Goal: Task Accomplishment & Management: Complete application form

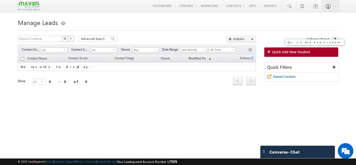
click at [294, 52] on span "Quick Add New Student" at bounding box center [291, 52] width 38 height 5
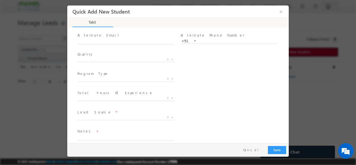
scroll to position [55, 0]
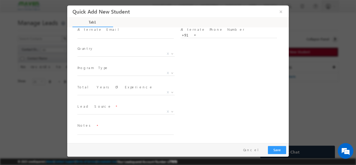
drag, startPoint x: 288, startPoint y: 73, endPoint x: 364, endPoint y: 125, distance: 93.2
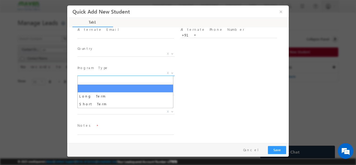
click at [153, 72] on span "X" at bounding box center [125, 72] width 97 height 5
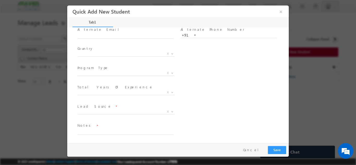
click at [227, 76] on div "City * X Others x Program Type * Long Term Short Term X" at bounding box center [182, 73] width 212 height 19
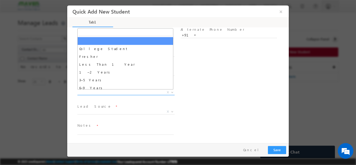
click at [148, 92] on span "X" at bounding box center [125, 92] width 97 height 5
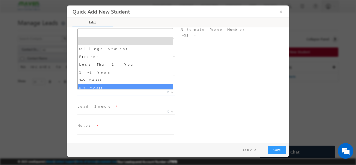
click at [201, 77] on div "City * X Others x Program Type * Long Term Short Term X" at bounding box center [182, 73] width 212 height 19
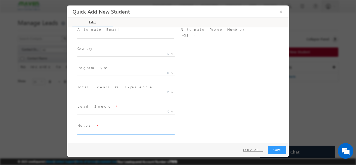
drag, startPoint x: 127, startPoint y: 134, endPoint x: 260, endPoint y: 150, distance: 134.4
click at [260, 143] on div "Quick Add New Student × Tab1 0% Completed" at bounding box center [177, 74] width 221 height 138
click at [260, 150] on button "Cancel" at bounding box center [252, 150] width 27 height 8
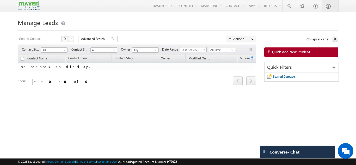
click at [260, 152] on div "Converse - Chat Settings Notification Sound Converse On Off Carter On Off" at bounding box center [297, 151] width 75 height 13
